Goal: Task Accomplishment & Management: Complete application form

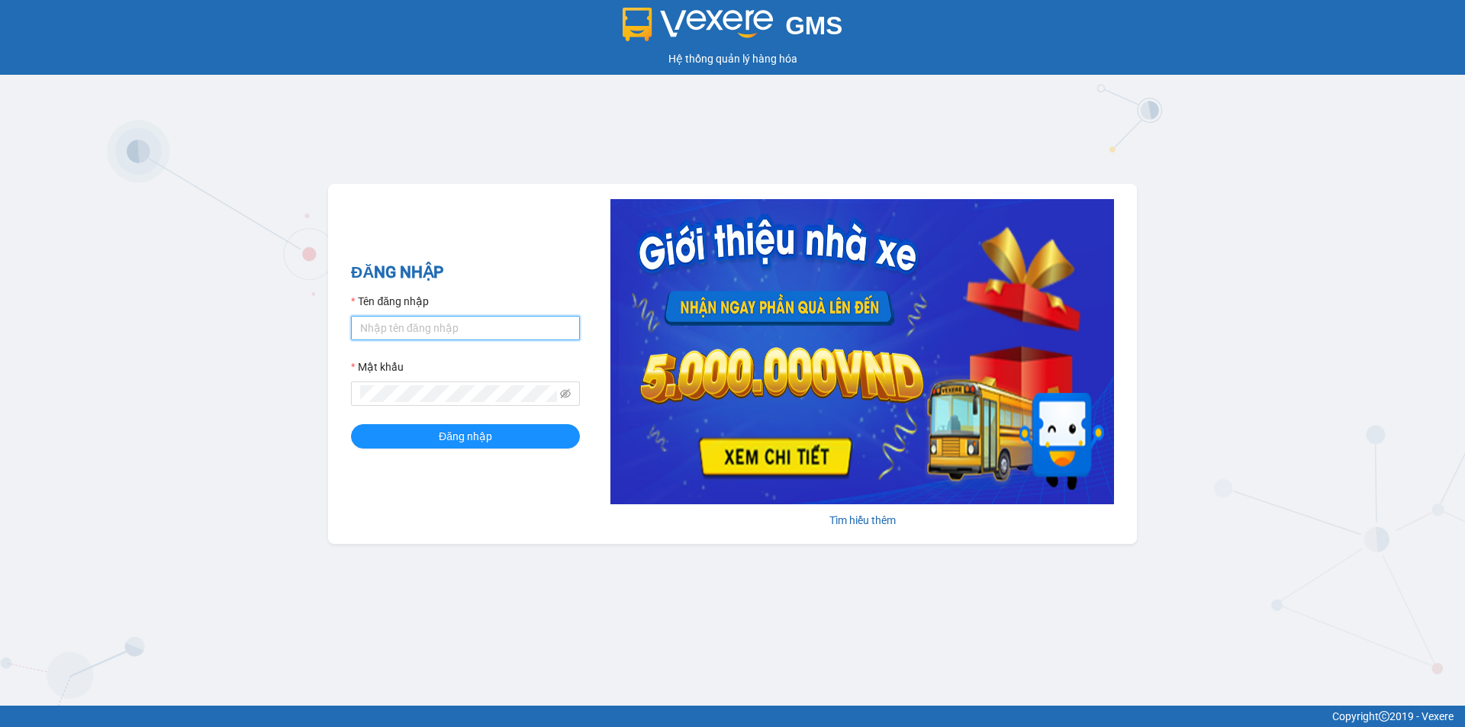
click at [452, 333] on input "Tên đăng nhập" at bounding box center [465, 328] width 229 height 24
type input "vphkvietanh.hkot"
click at [474, 385] on span at bounding box center [465, 393] width 229 height 24
click at [351, 424] on button "Đăng nhập" at bounding box center [465, 436] width 229 height 24
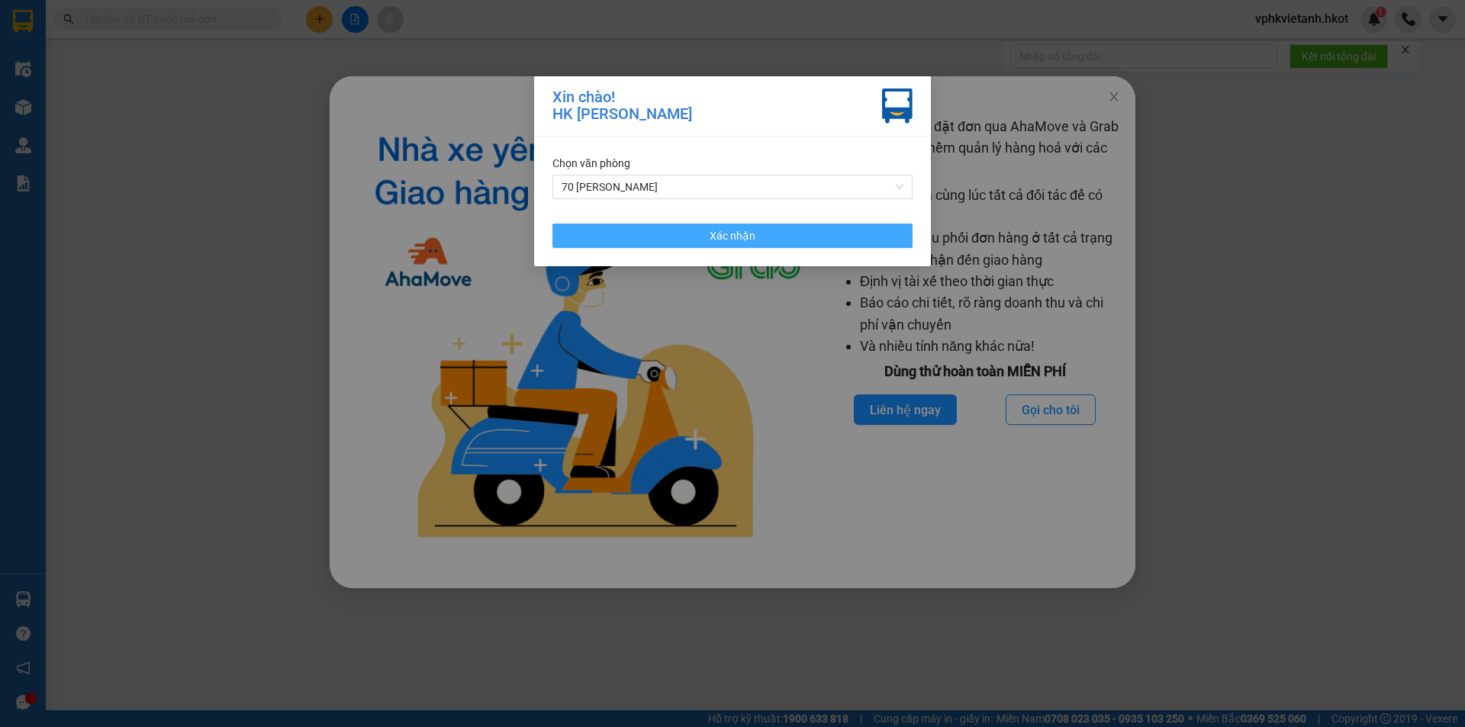
click at [824, 226] on button "Xác nhận" at bounding box center [732, 236] width 360 height 24
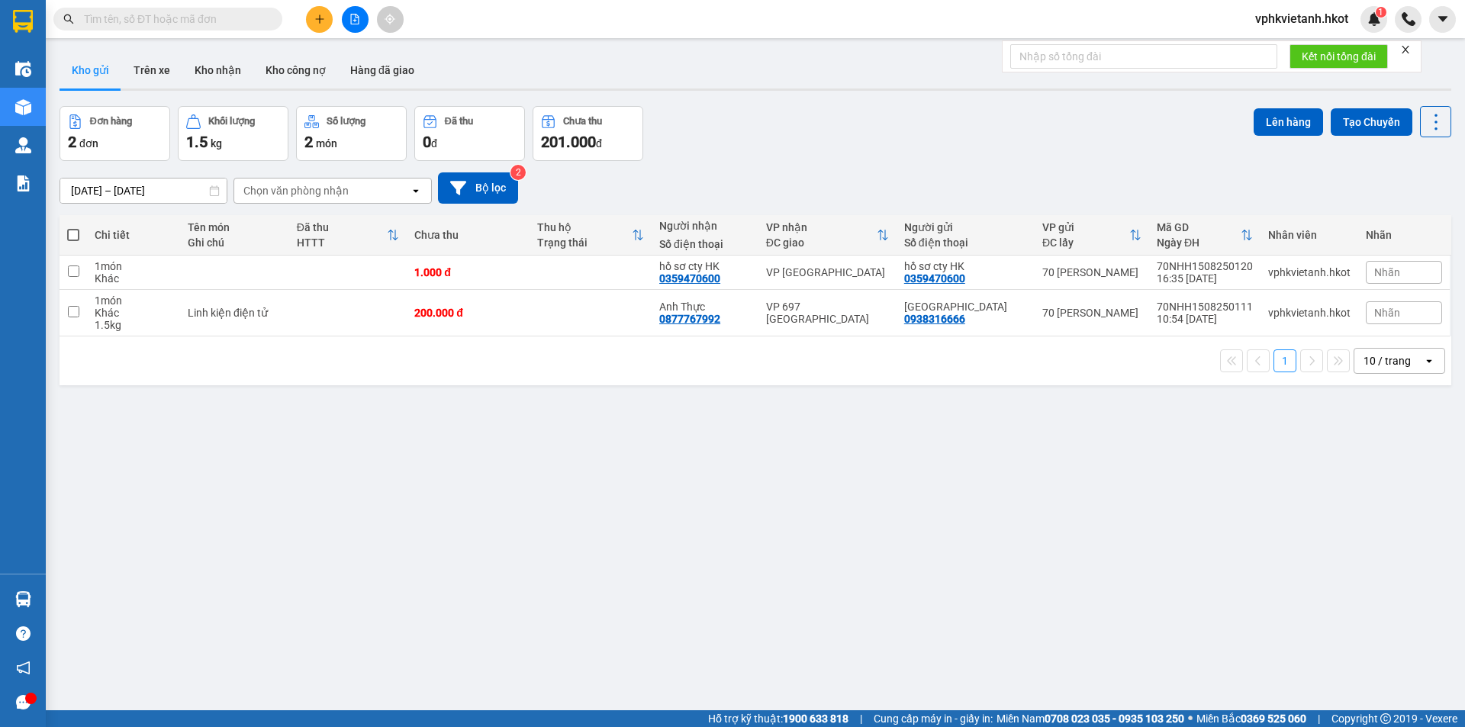
drag, startPoint x: 1264, startPoint y: 118, endPoint x: 878, endPoint y: 166, distance: 389.0
click at [878, 166] on div "ver 1.8.138 Kho gửi Trên xe Kho nhận Kho công nợ Hàng đã giao Đơn hàng 2 đơn Kh…" at bounding box center [755, 409] width 1404 height 727
drag, startPoint x: 873, startPoint y: 159, endPoint x: 707, endPoint y: 130, distance: 168.1
click at [749, 137] on div "Đơn hàng 2 đơn Khối lượng 1.5 kg Số lượng 2 món Đã thu 0 đ Chưa thu 201.000 đ L…" at bounding box center [756, 133] width 1392 height 55
click at [313, 14] on button at bounding box center [319, 19] width 27 height 27
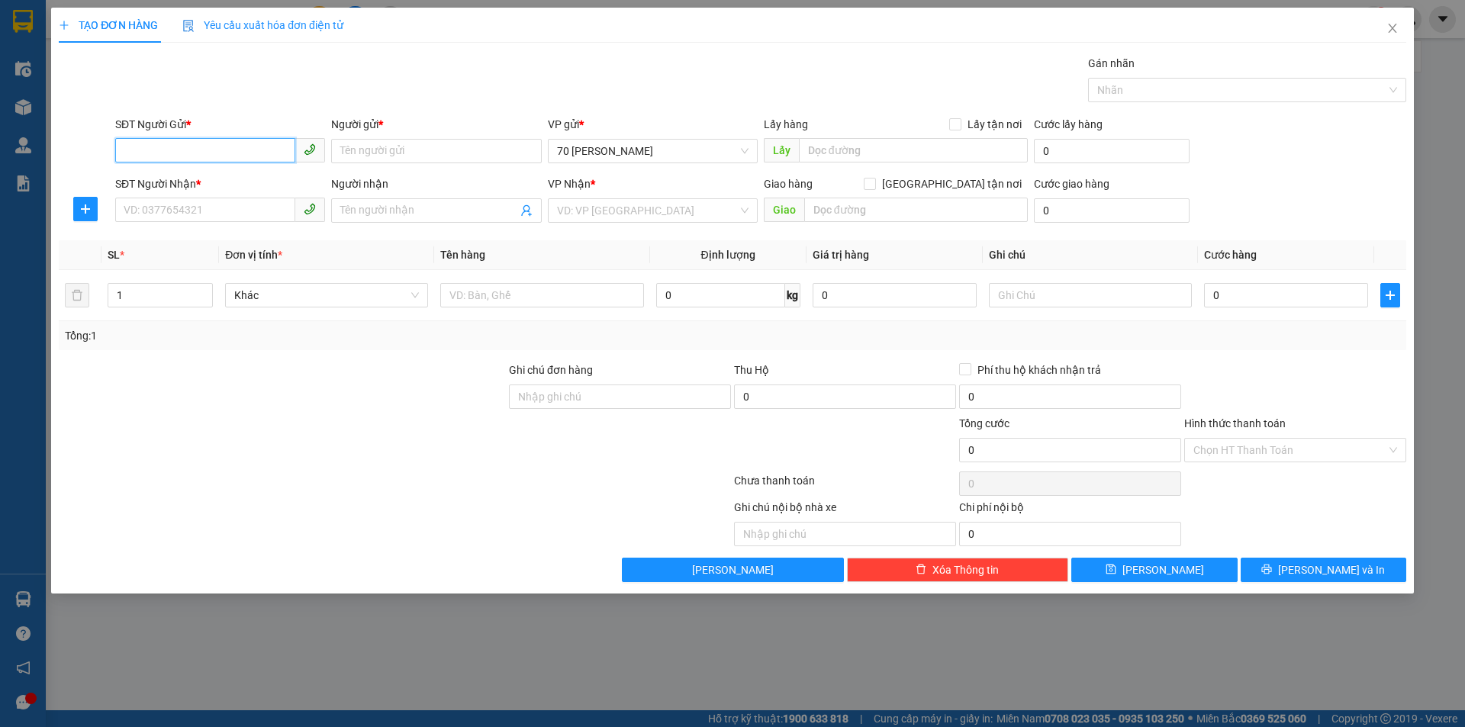
click at [195, 140] on input "SĐT Người Gửi *" at bounding box center [205, 150] width 180 height 24
type input "0"
type input "0388683283"
click at [365, 148] on input "Người gửi *" at bounding box center [436, 151] width 210 height 24
type input "k"
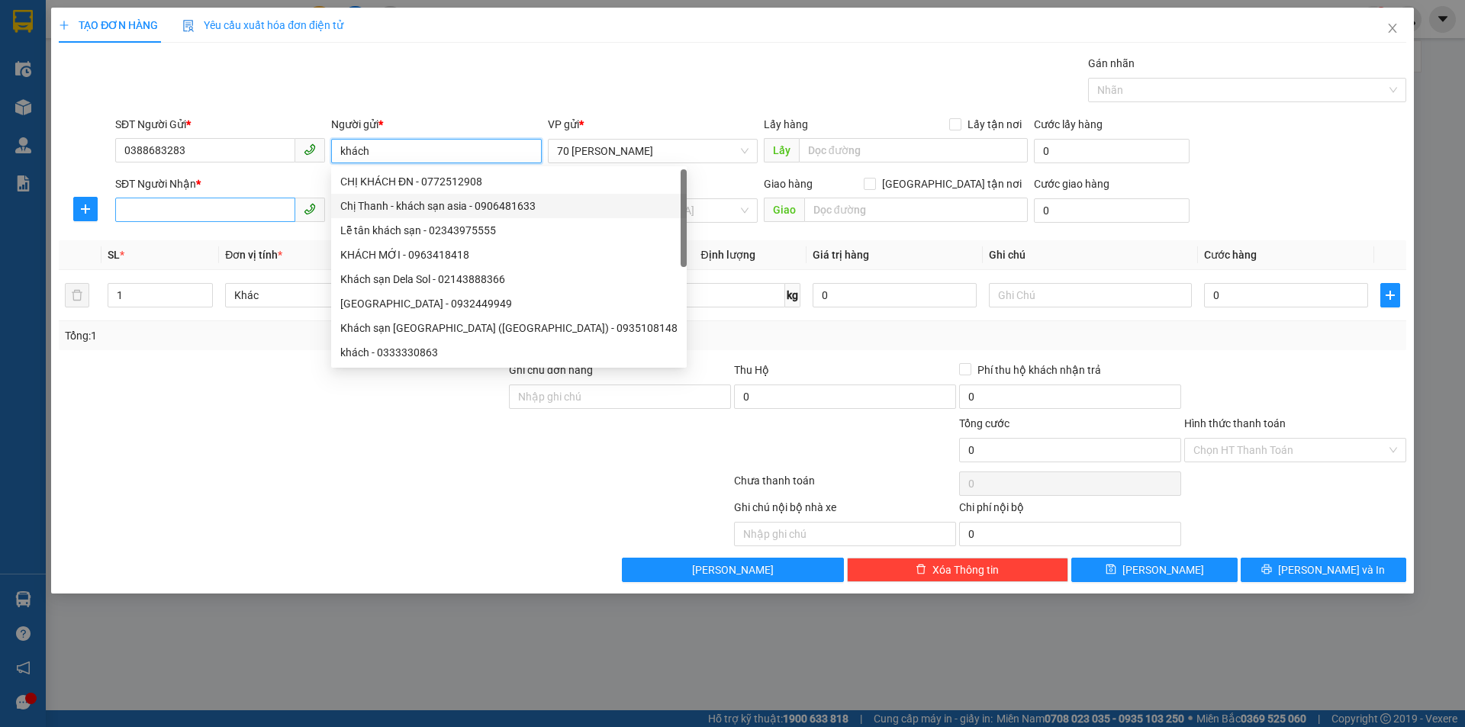
type input "khách"
click at [167, 214] on input "SĐT Người Nhận *" at bounding box center [205, 210] width 180 height 24
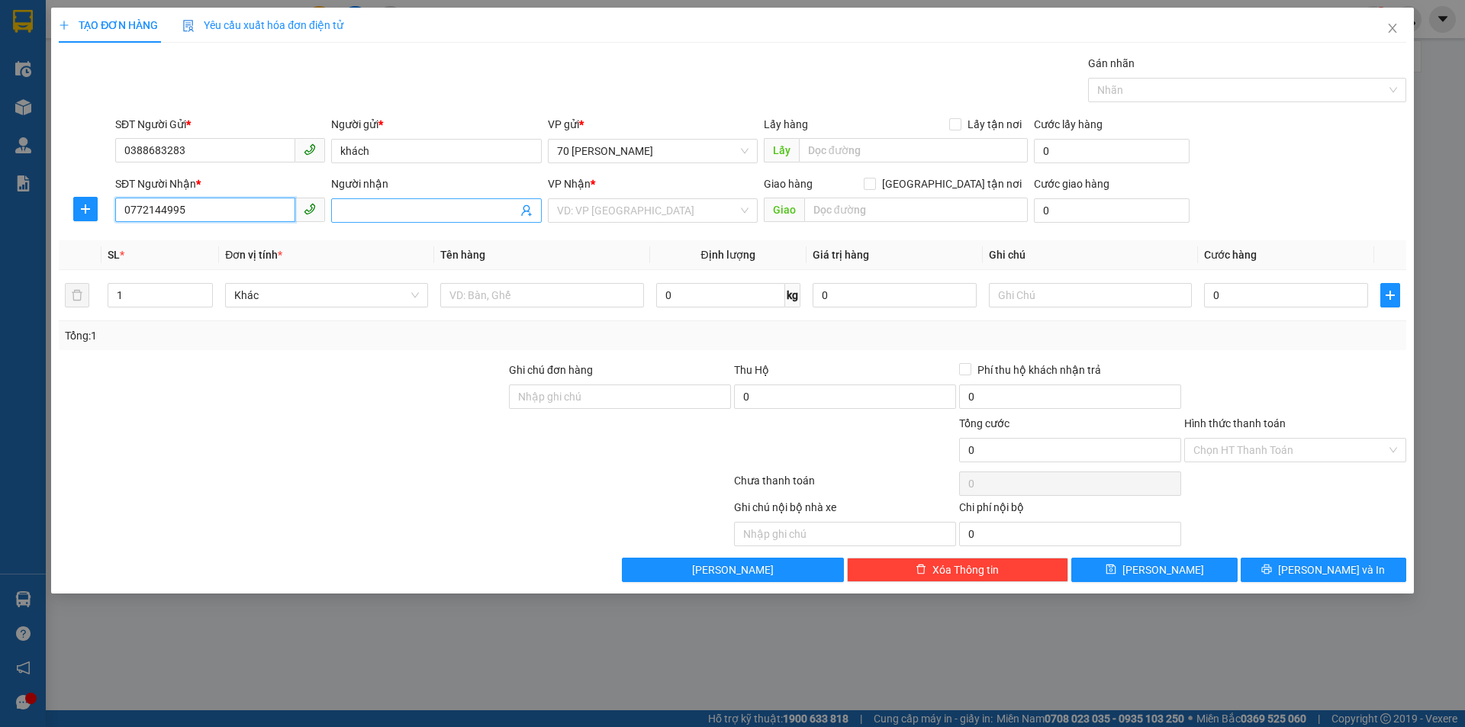
type input "0772144995"
click at [395, 212] on input "Người nhận" at bounding box center [428, 210] width 176 height 17
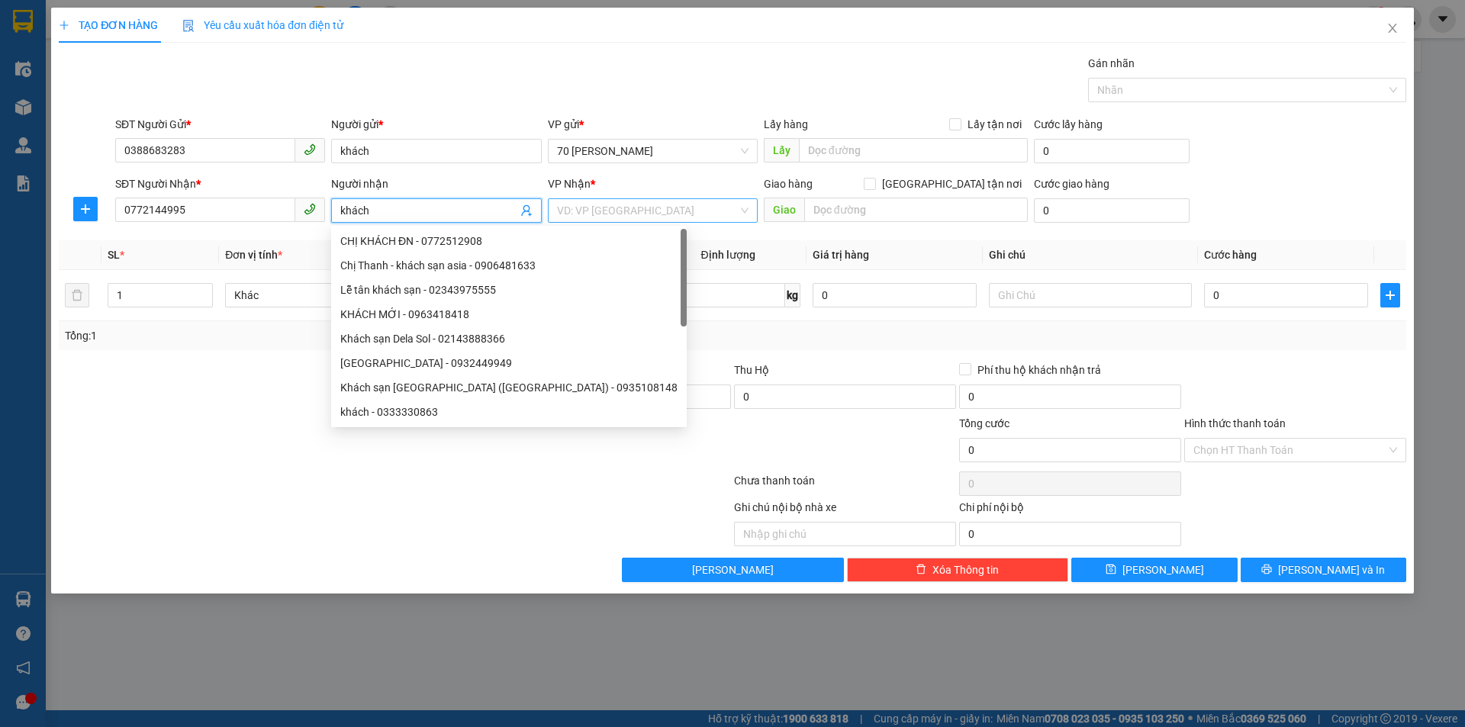
type input "khách"
click at [661, 202] on input "search" at bounding box center [647, 210] width 181 height 23
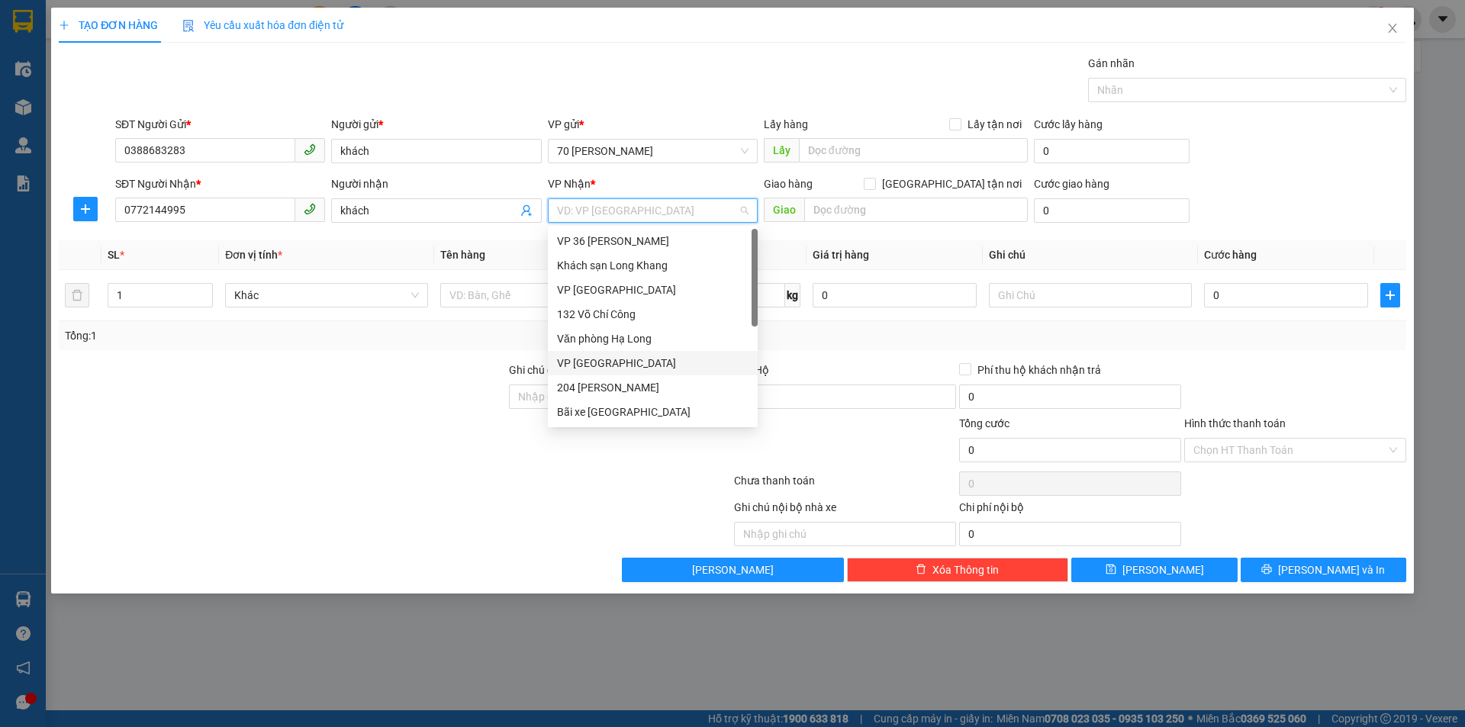
scroll to position [140, 0]
click at [607, 323] on div "VP Huế" at bounding box center [652, 320] width 191 height 17
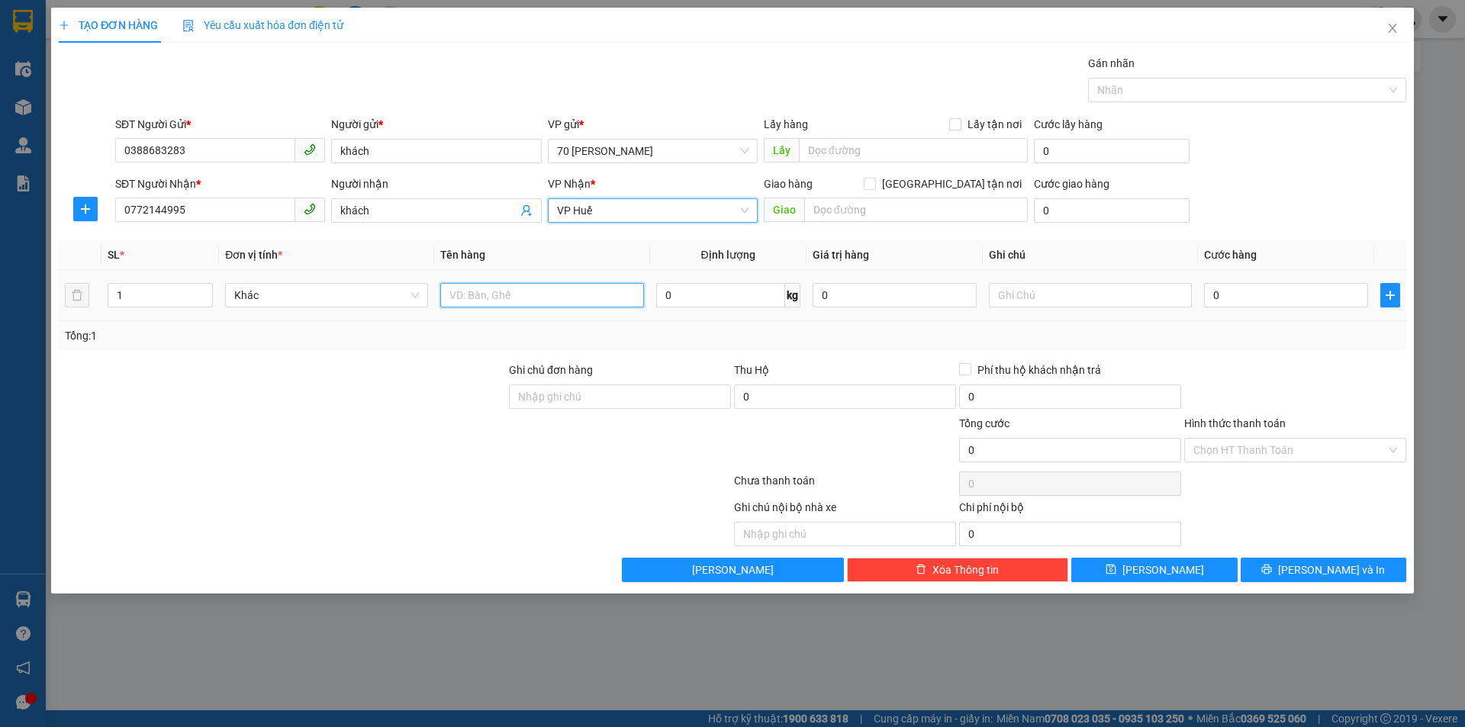
click at [545, 307] on input "text" at bounding box center [541, 295] width 203 height 24
type input "q"
type input "a"
type input "áo"
click at [729, 292] on input "0" at bounding box center [720, 295] width 129 height 24
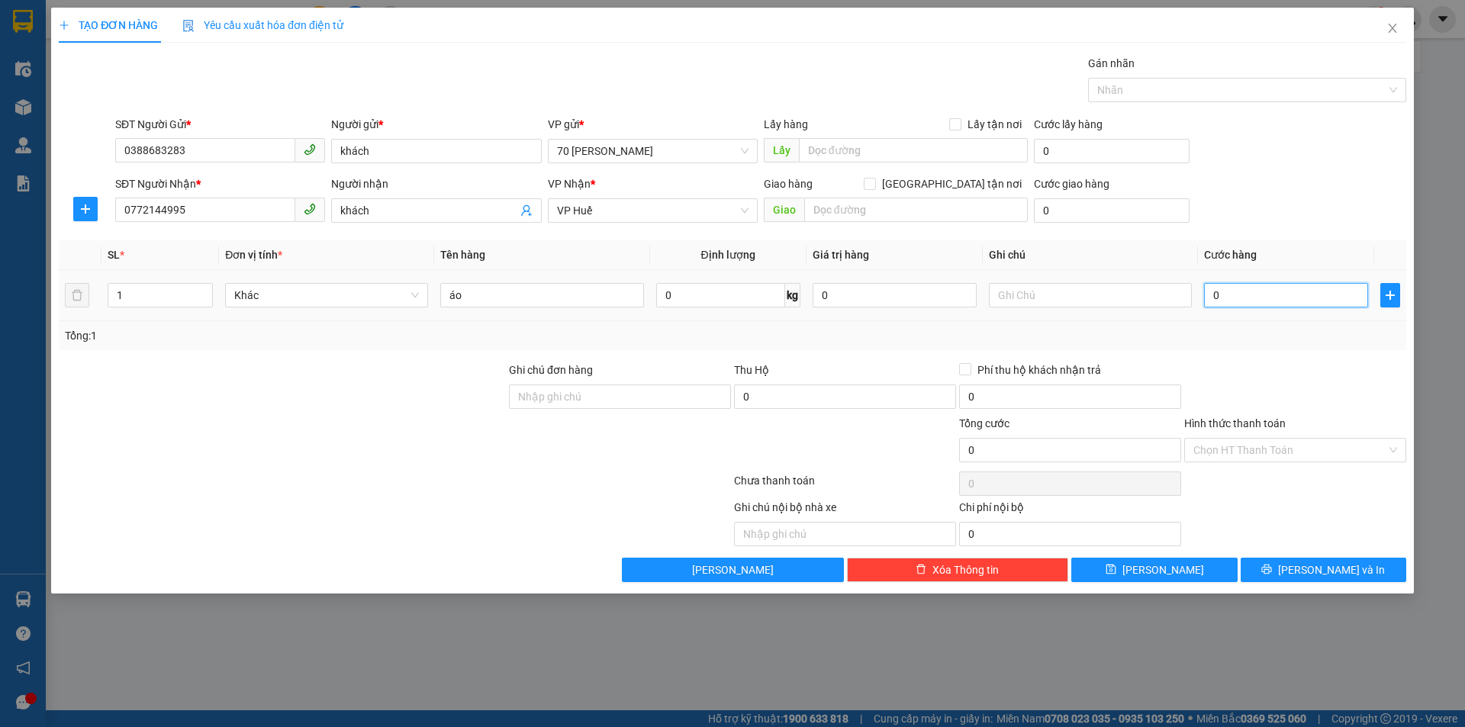
click at [1268, 291] on input "0" at bounding box center [1286, 295] width 164 height 24
click at [725, 301] on input "0" at bounding box center [720, 295] width 129 height 24
type input "1"
click at [1247, 301] on input "0" at bounding box center [1286, 295] width 164 height 24
type input "6"
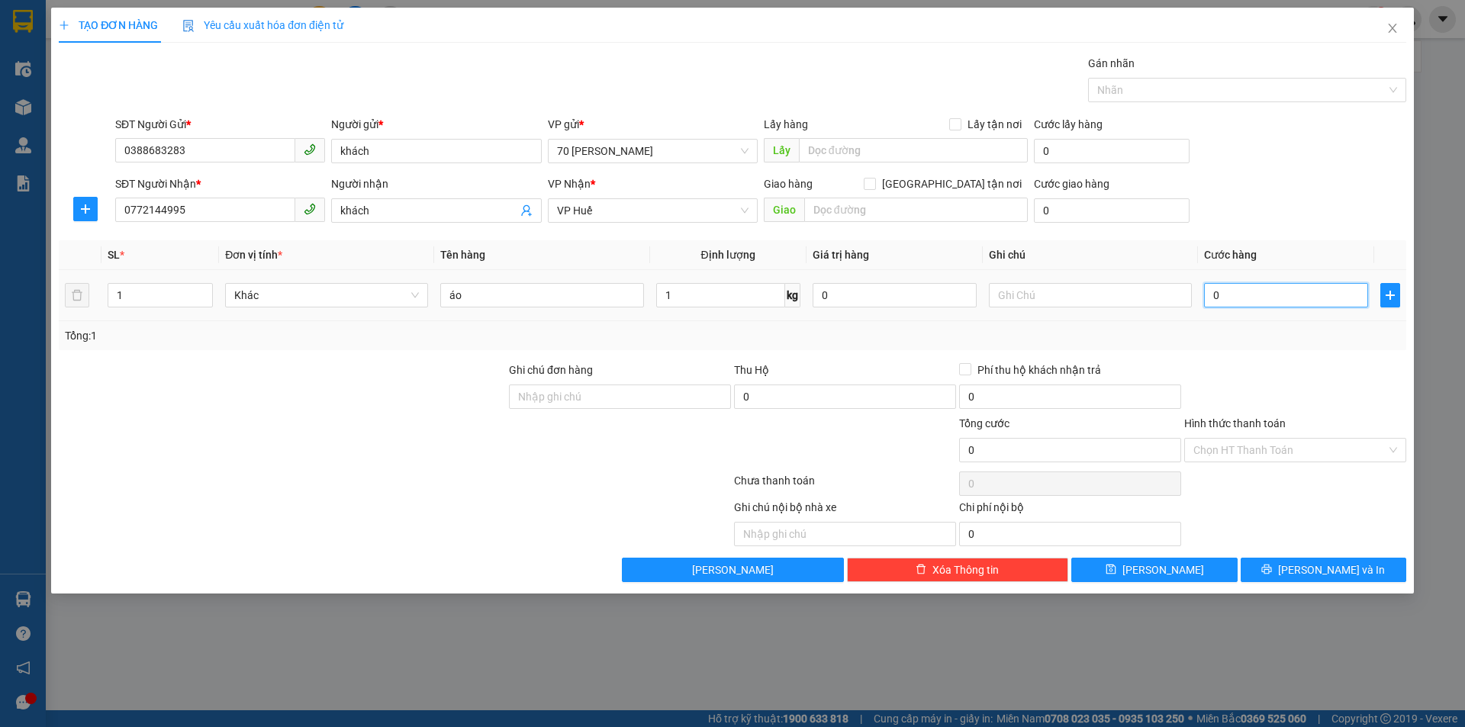
type input "6"
type input "60"
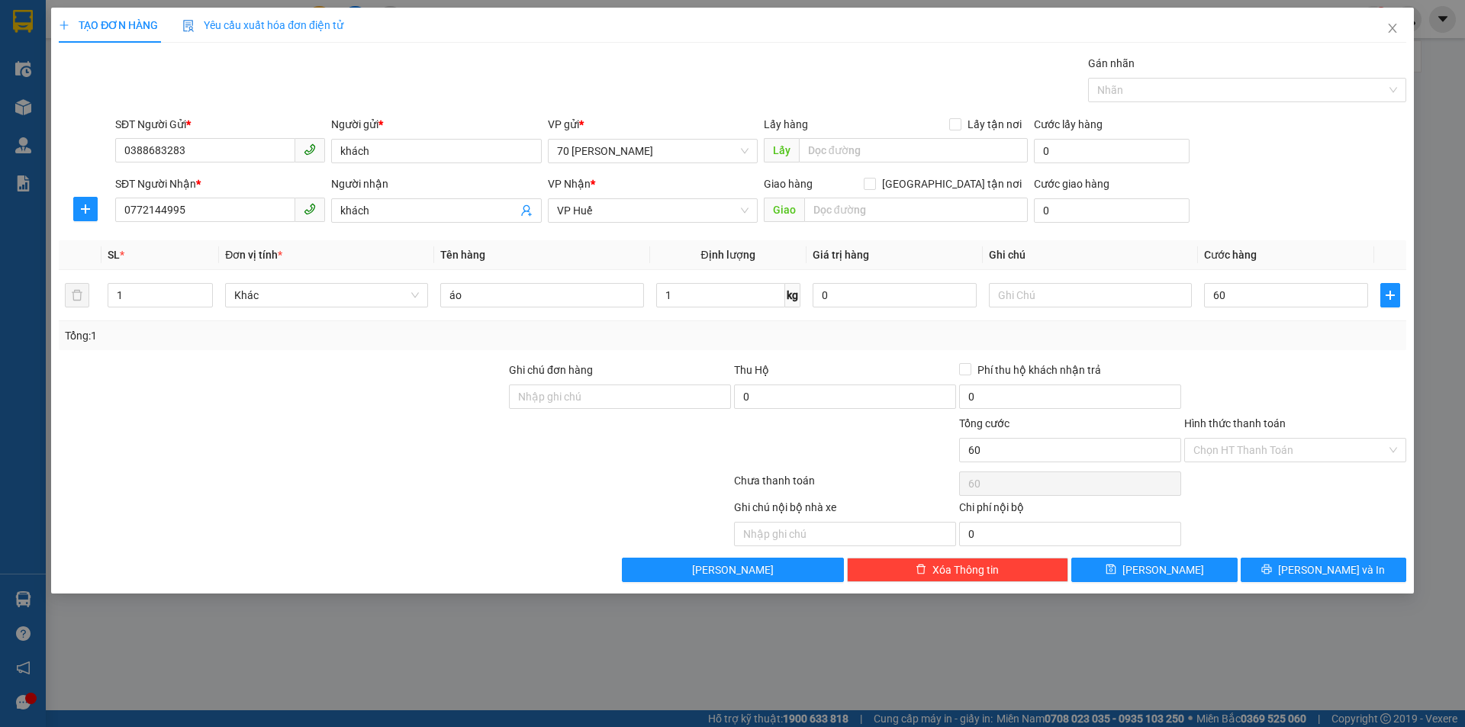
type input "60.000"
click at [1228, 336] on div "Tổng: 1" at bounding box center [732, 335] width 1335 height 17
click at [1090, 304] on input "text" at bounding box center [1090, 295] width 203 height 24
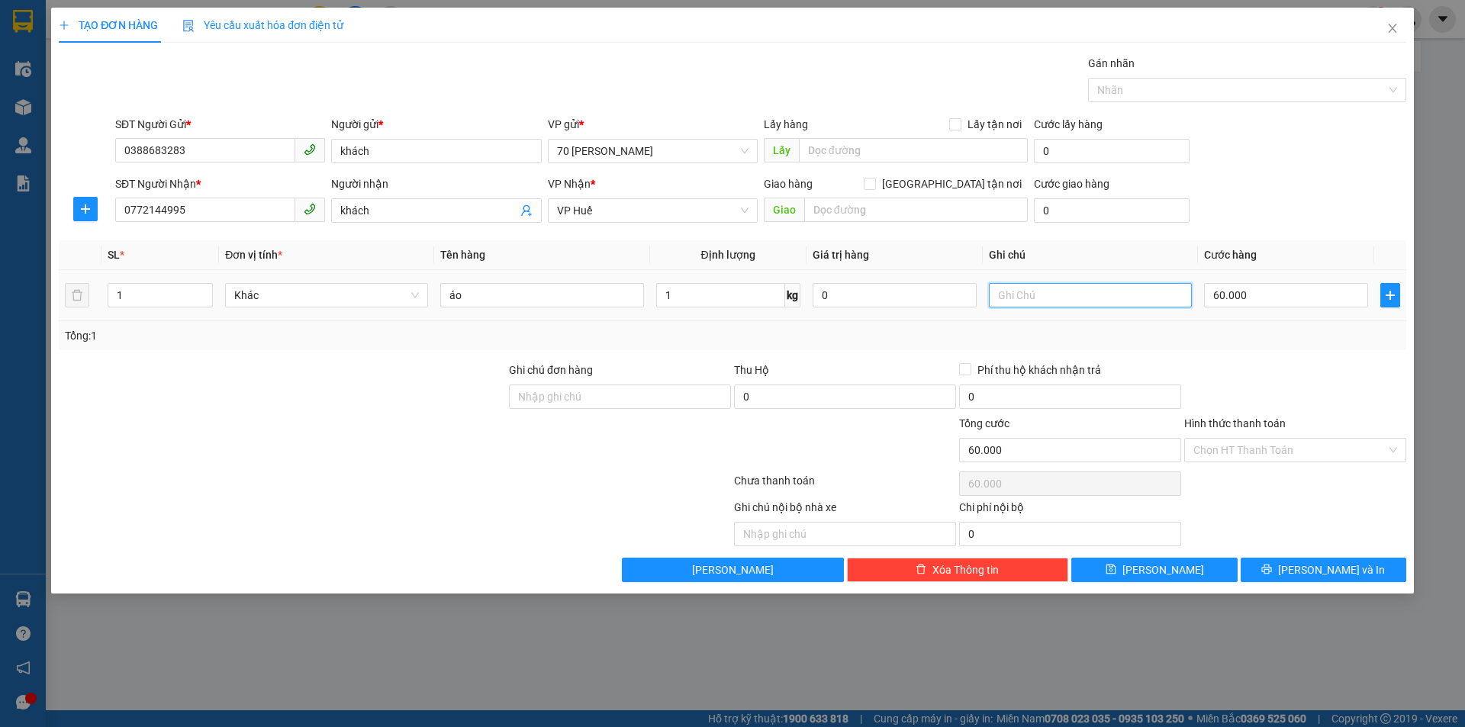
type input "k"
type input "ng nhận tt"
click at [1053, 374] on span "Phí thu hộ khách nhận trả" at bounding box center [1039, 370] width 136 height 17
click at [970, 374] on input "Phí thu hộ khách nhận trả" at bounding box center [964, 368] width 11 height 11
checkbox input "true"
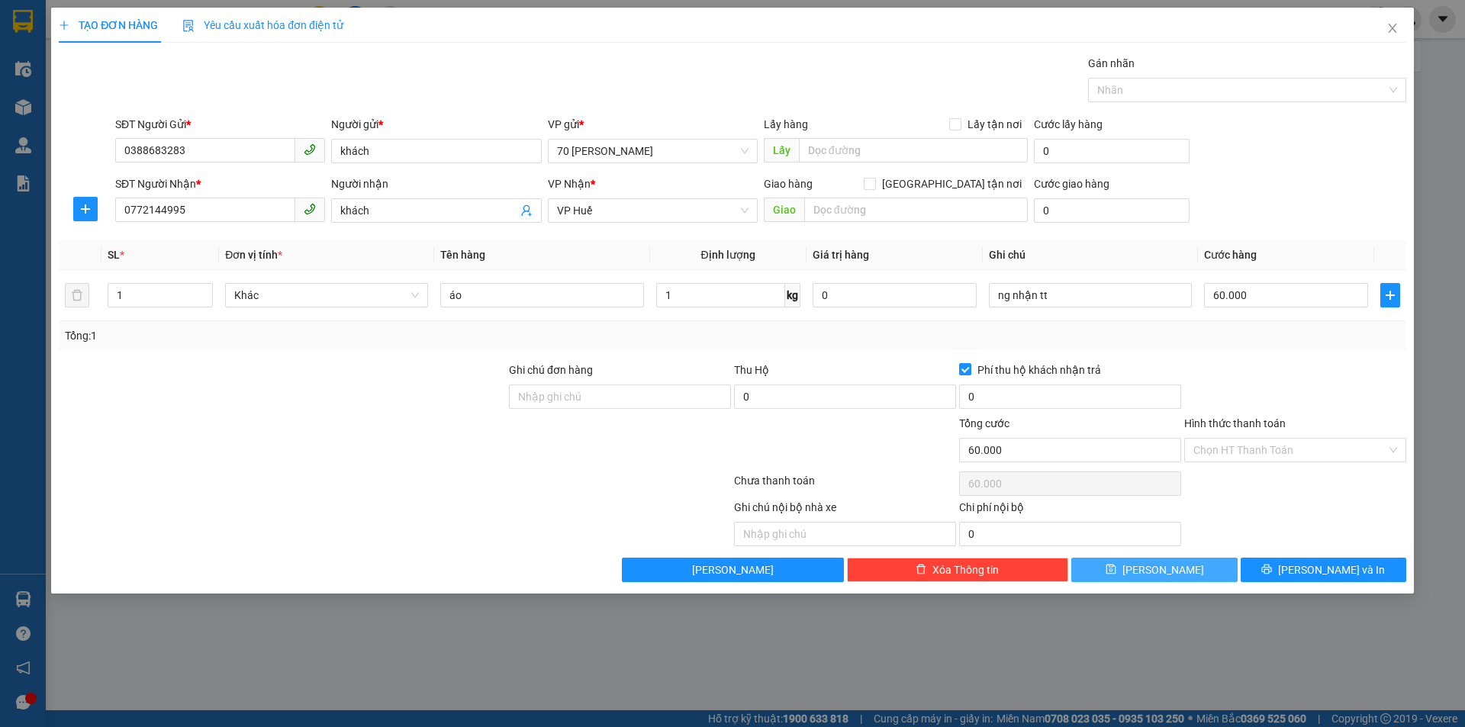
click at [1148, 577] on button "Lưu" at bounding box center [1154, 570] width 166 height 24
type input "0"
checkbox input "false"
type input "0"
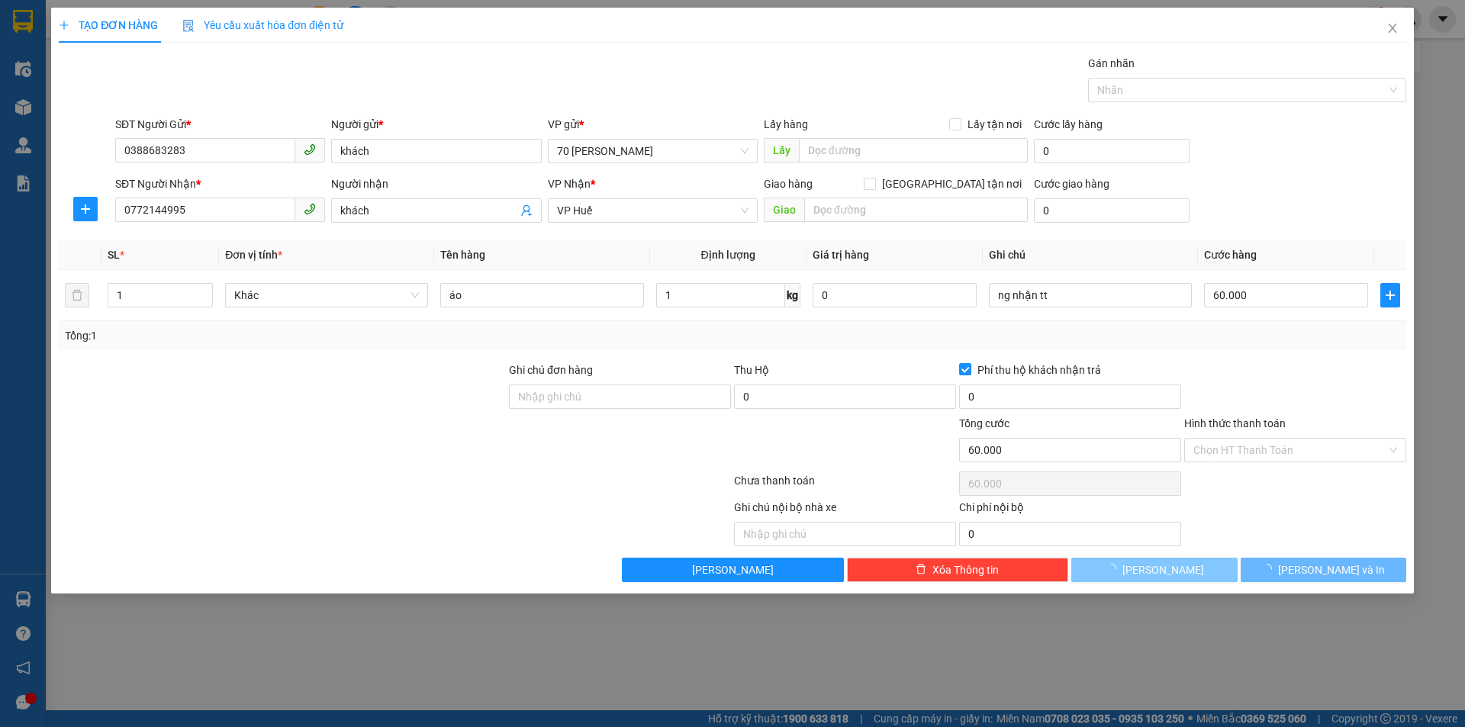
type input "0"
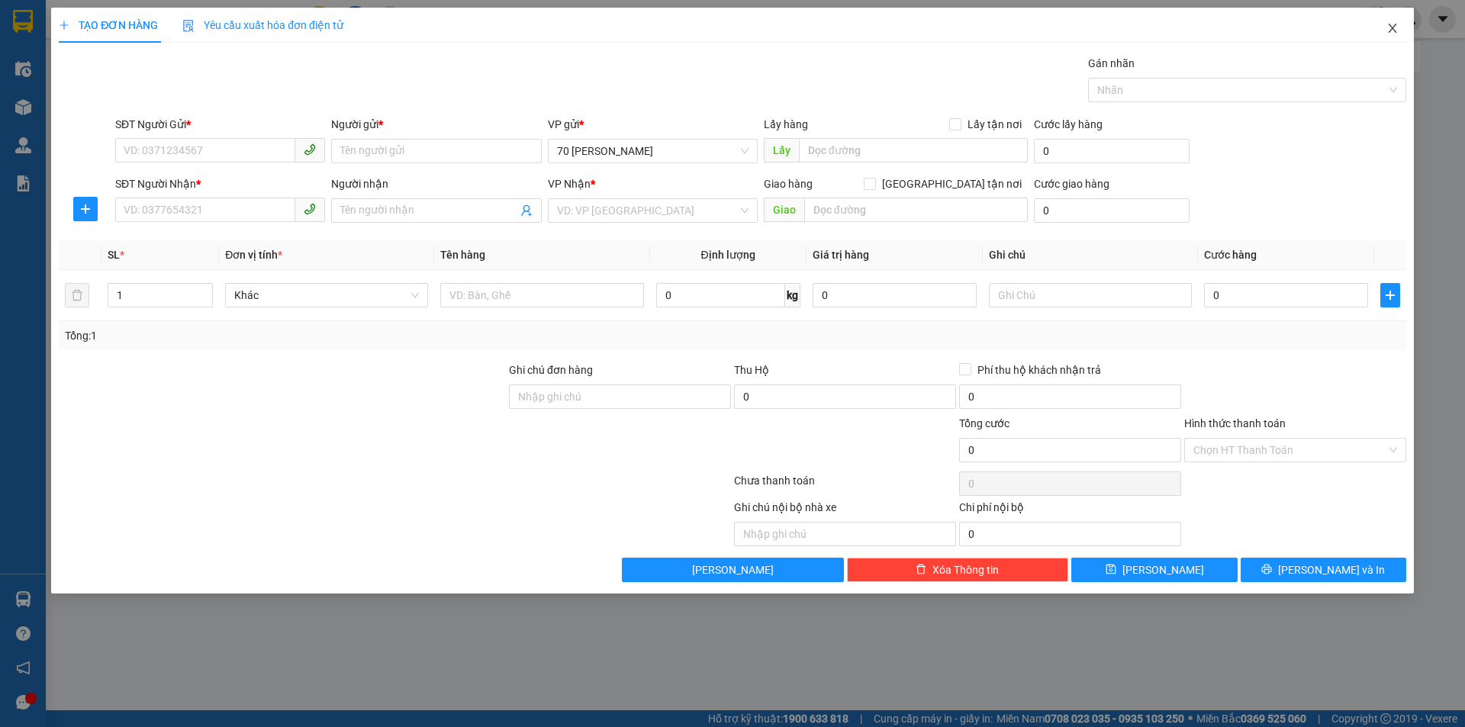
click at [1389, 33] on icon "close" at bounding box center [1392, 28] width 8 height 9
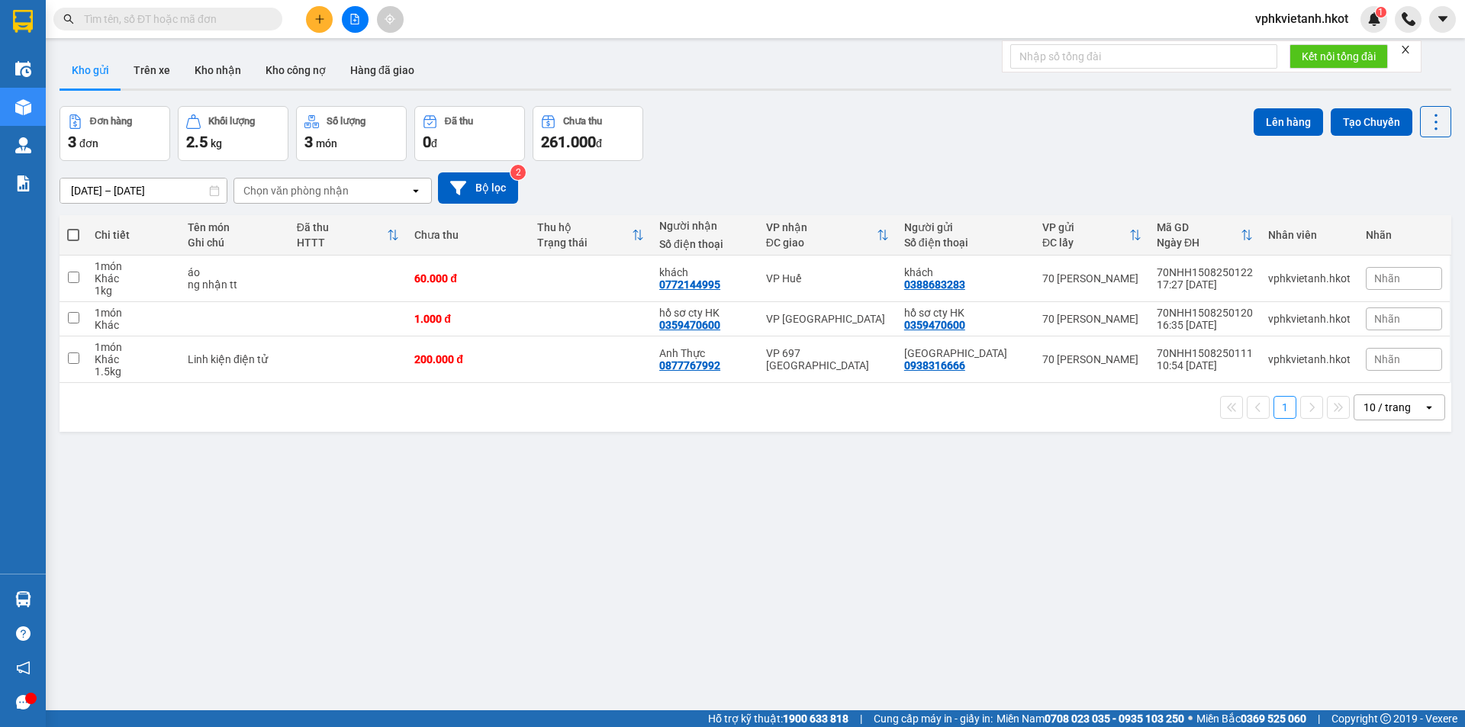
click at [248, 16] on input "text" at bounding box center [174, 19] width 180 height 17
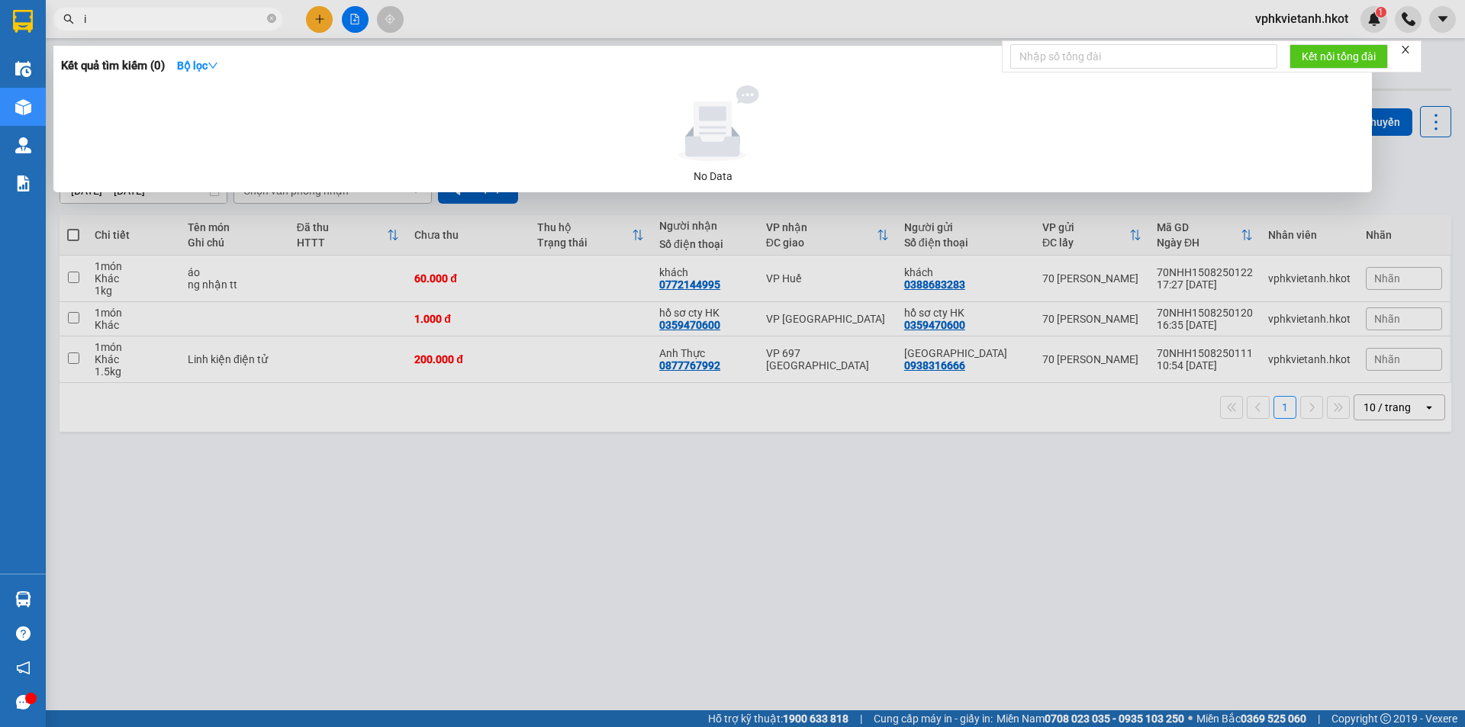
type input "i"
type input "ian"
